Goal: Task Accomplishment & Management: Use online tool/utility

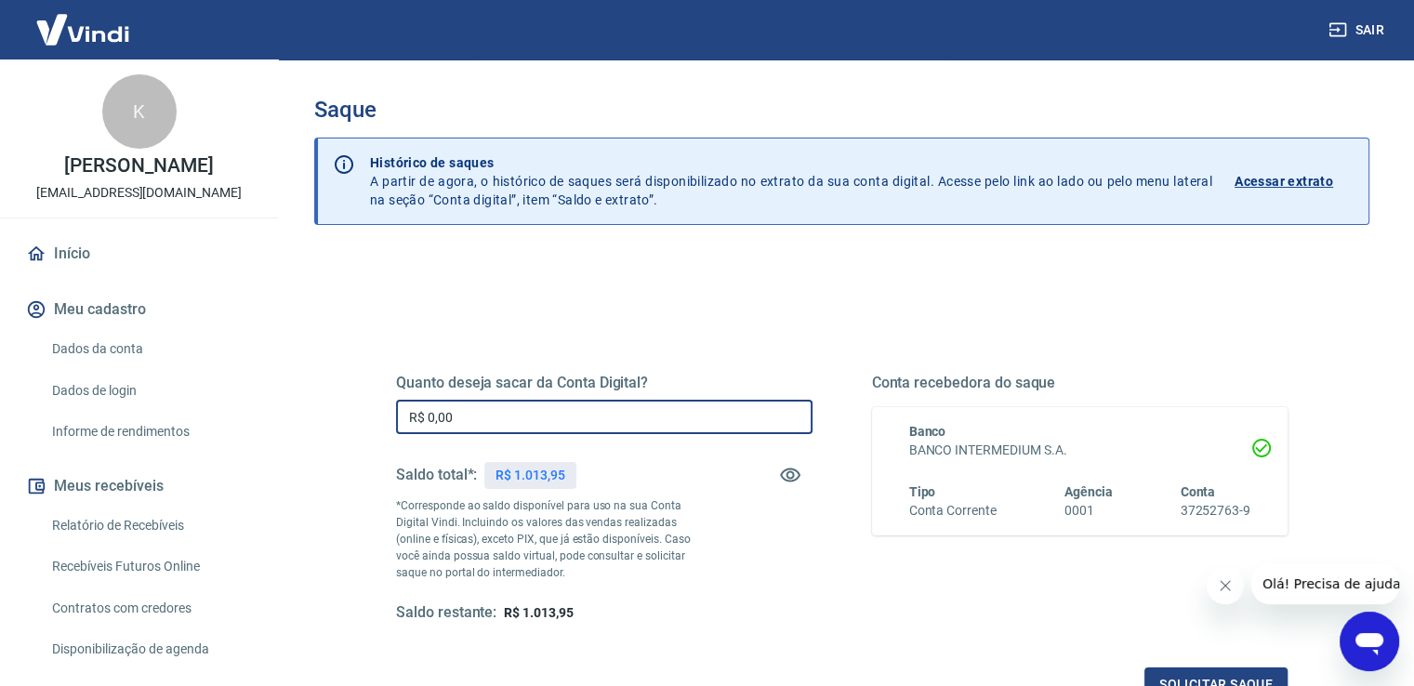
click at [481, 415] on input "R$ 0,00" at bounding box center [604, 417] width 416 height 34
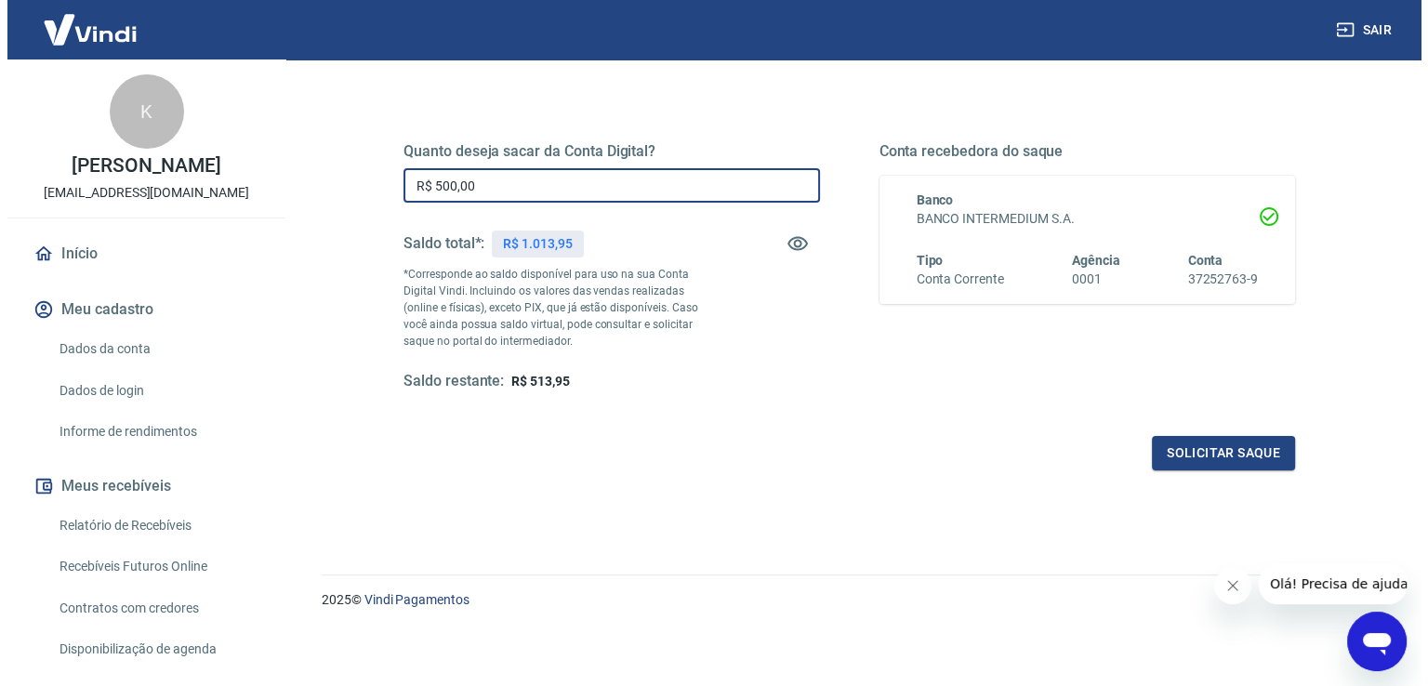
scroll to position [232, 0]
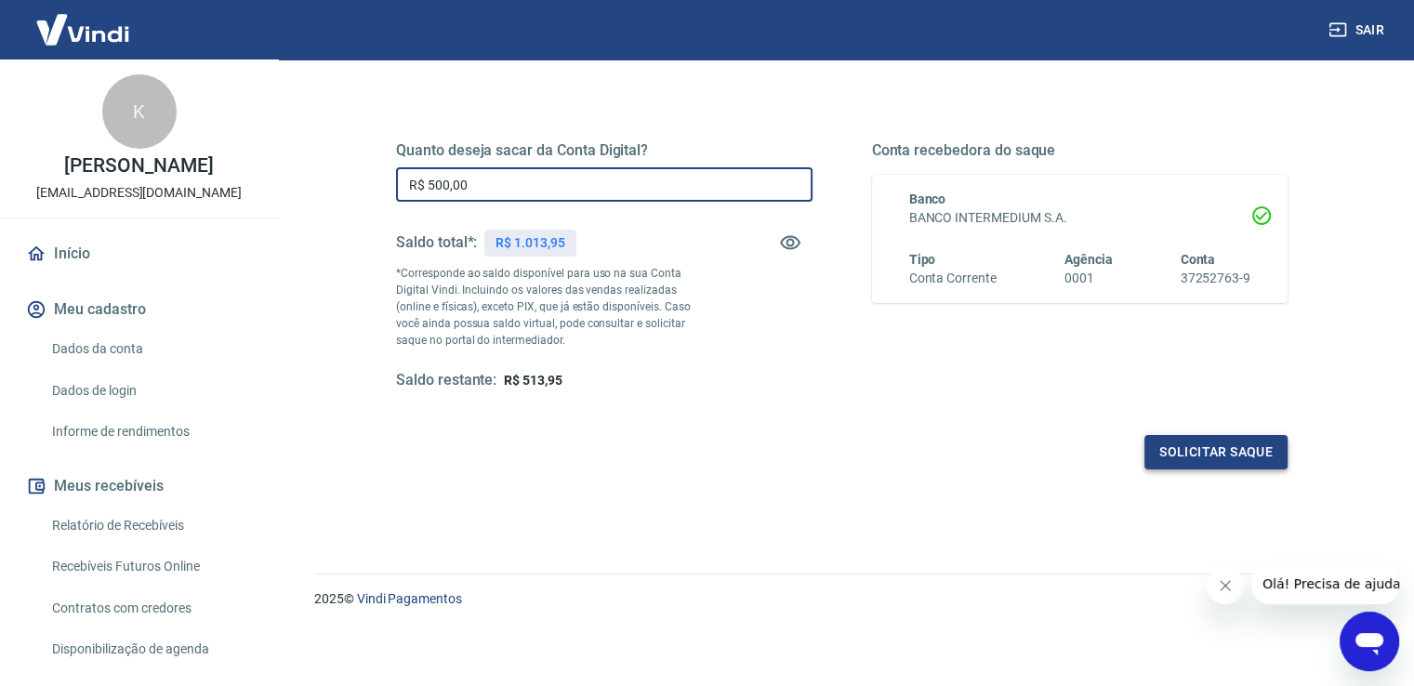
type input "R$ 500,00"
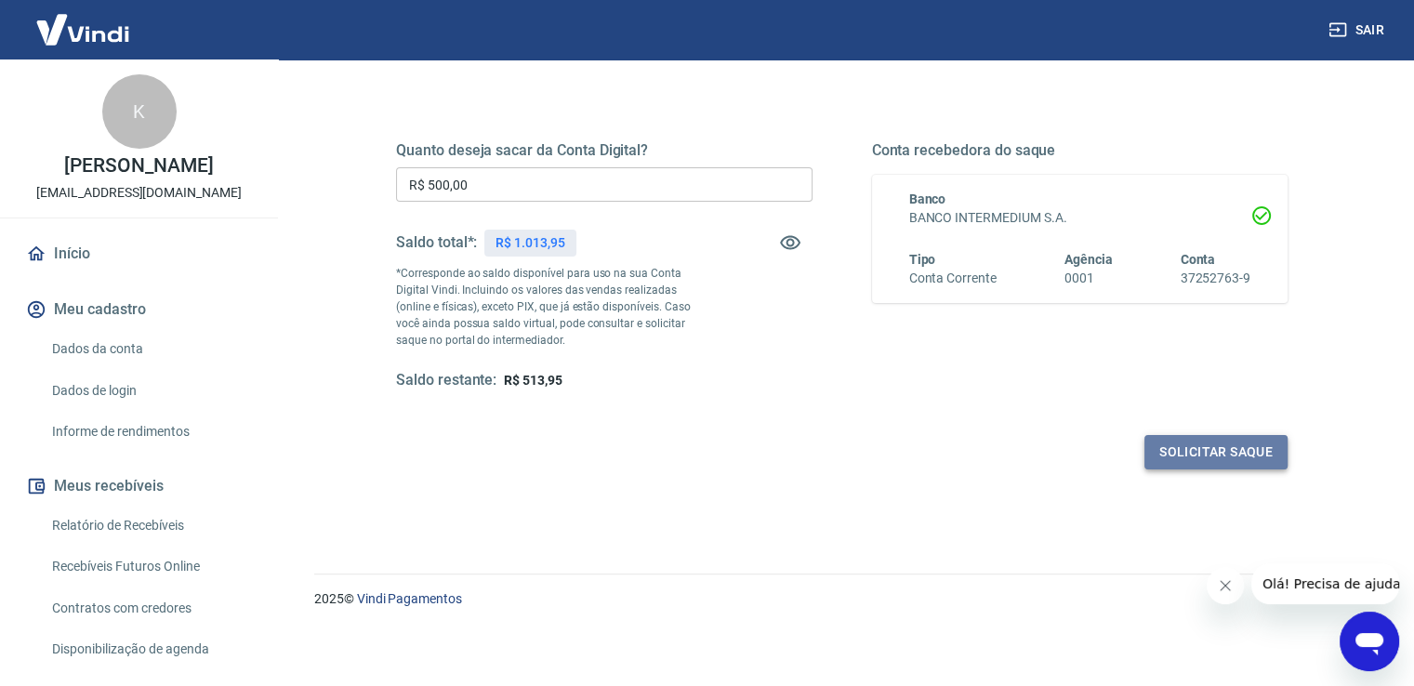
click at [1244, 461] on button "Solicitar saque" at bounding box center [1215, 452] width 143 height 34
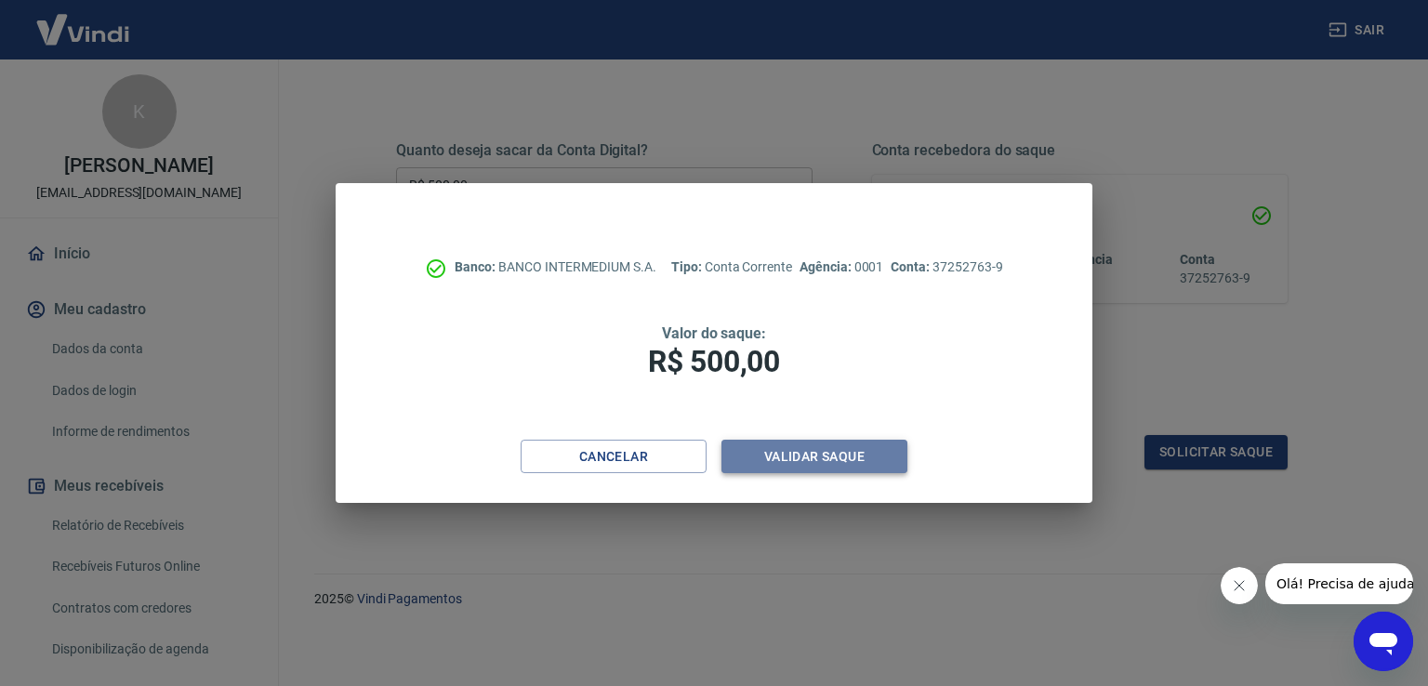
click at [799, 451] on button "Validar saque" at bounding box center [814, 457] width 186 height 34
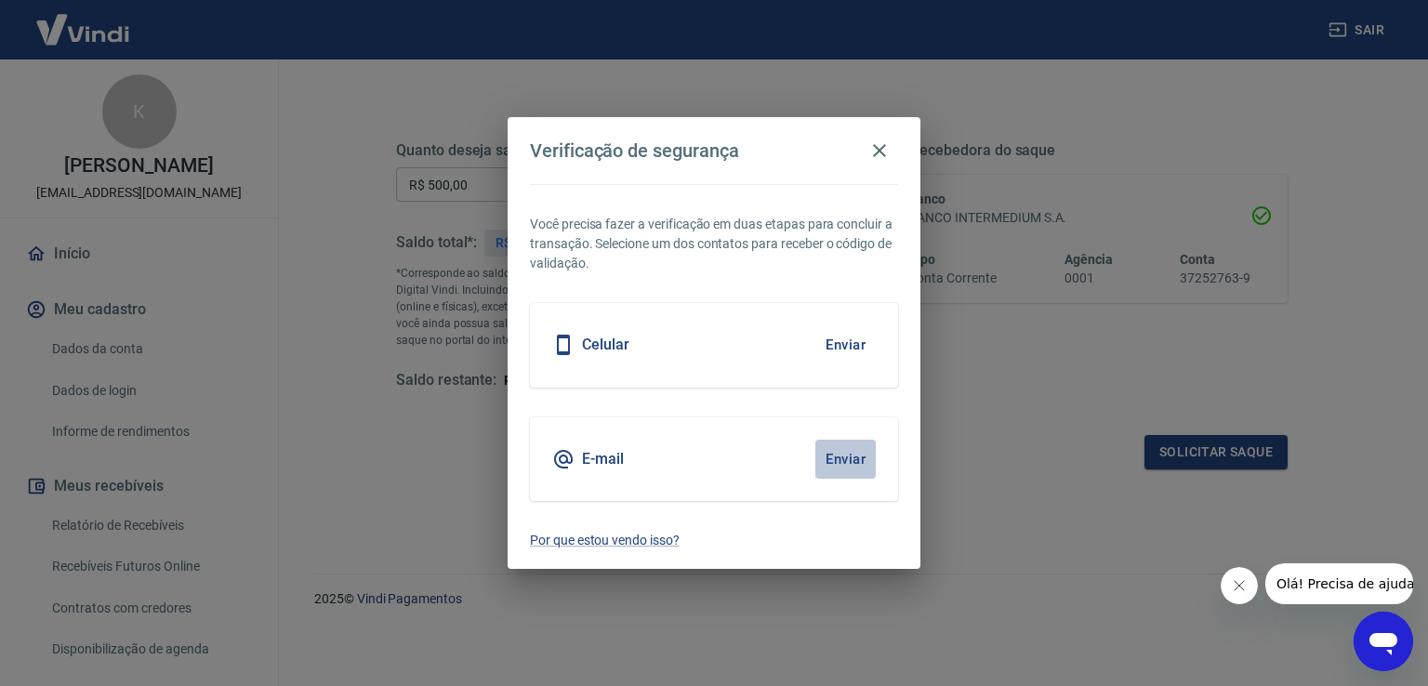
click at [843, 458] on button "Enviar" at bounding box center [845, 459] width 60 height 39
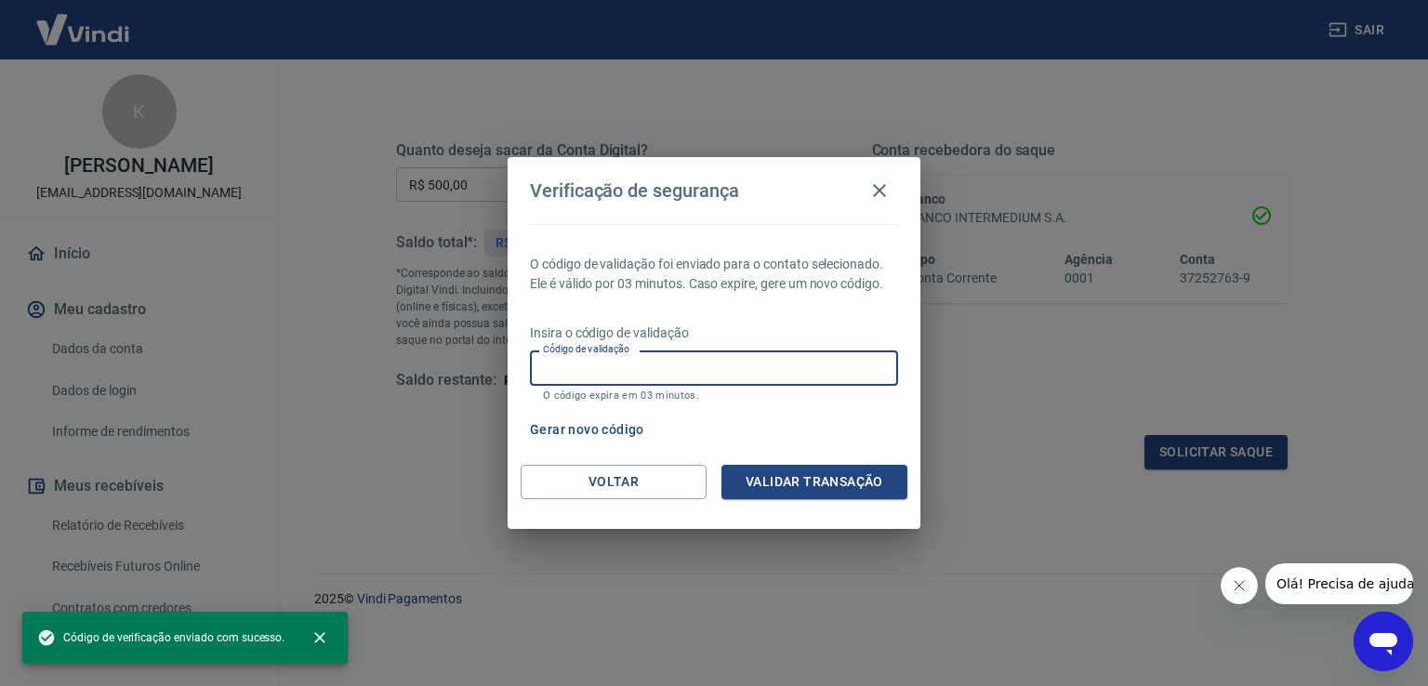
click at [813, 369] on input "Código de validação" at bounding box center [714, 367] width 368 height 34
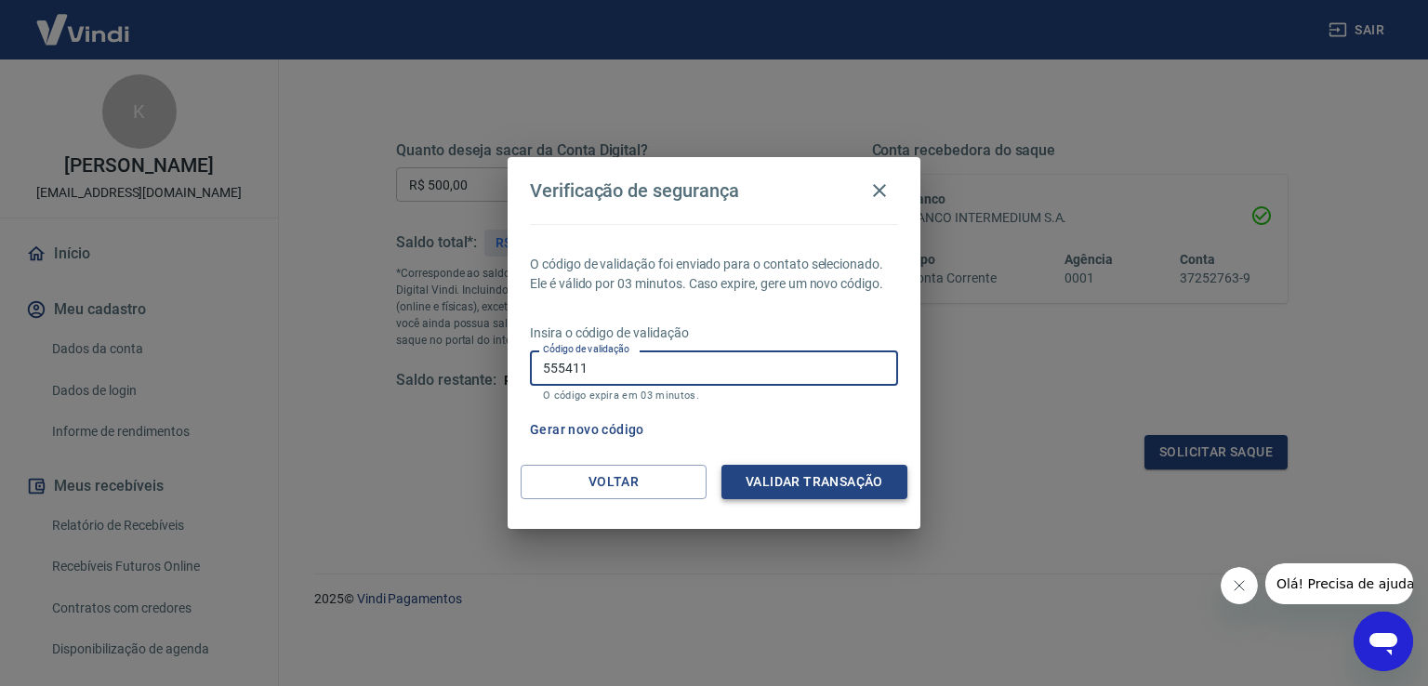
type input "555411"
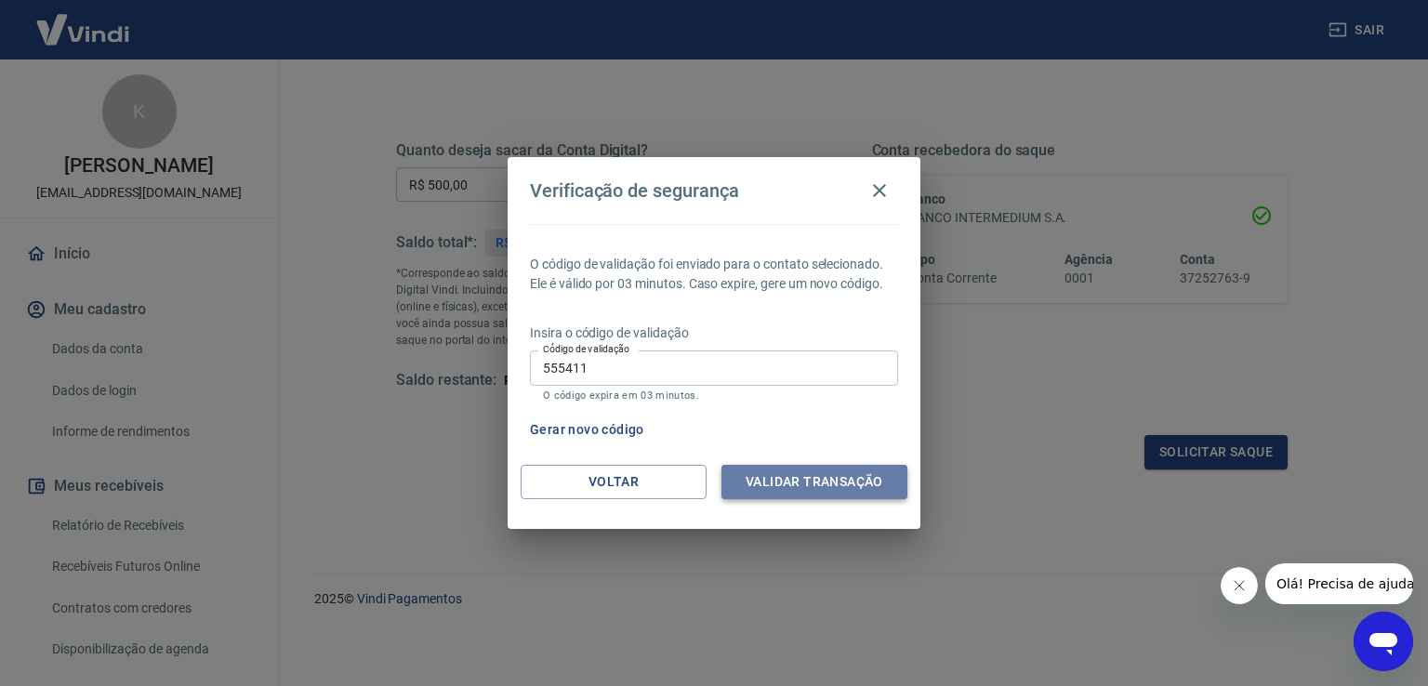
click at [815, 478] on button "Validar transação" at bounding box center [814, 482] width 186 height 34
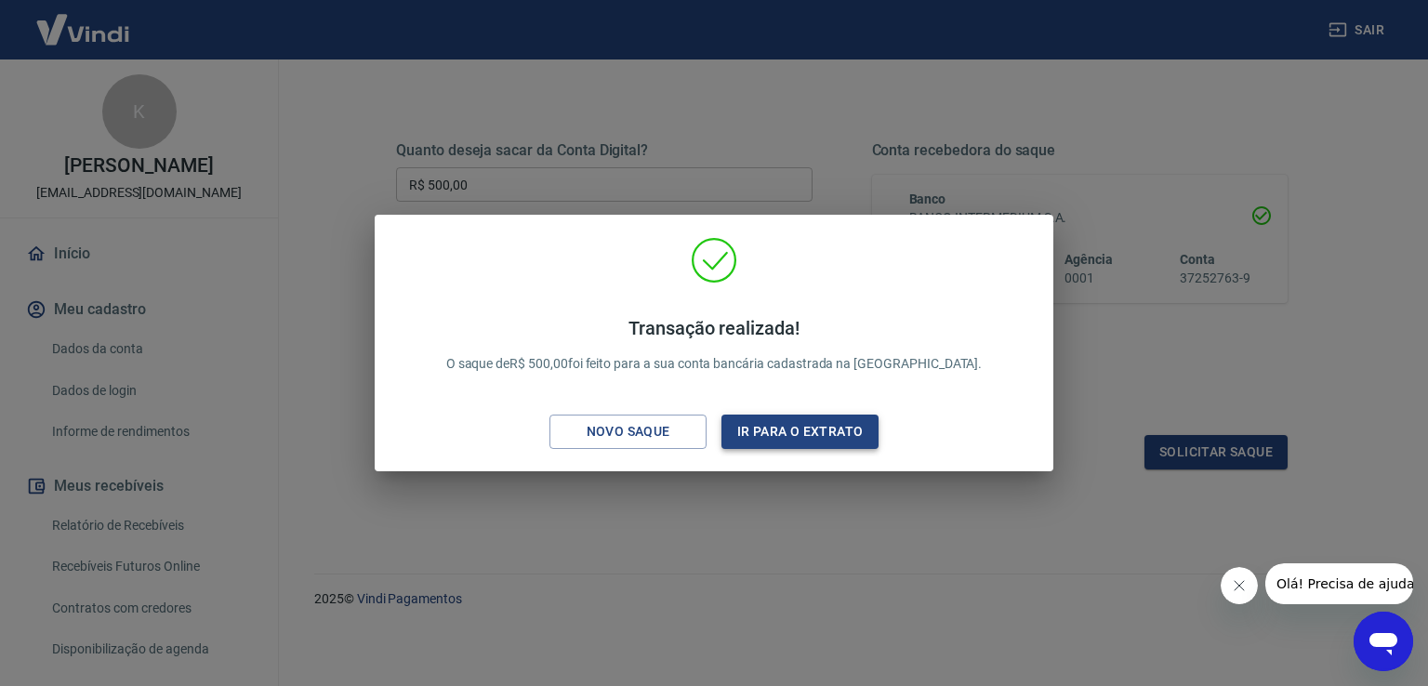
click at [770, 429] on button "Ir para o extrato" at bounding box center [799, 432] width 157 height 34
